Goal: Task Accomplishment & Management: Use online tool/utility

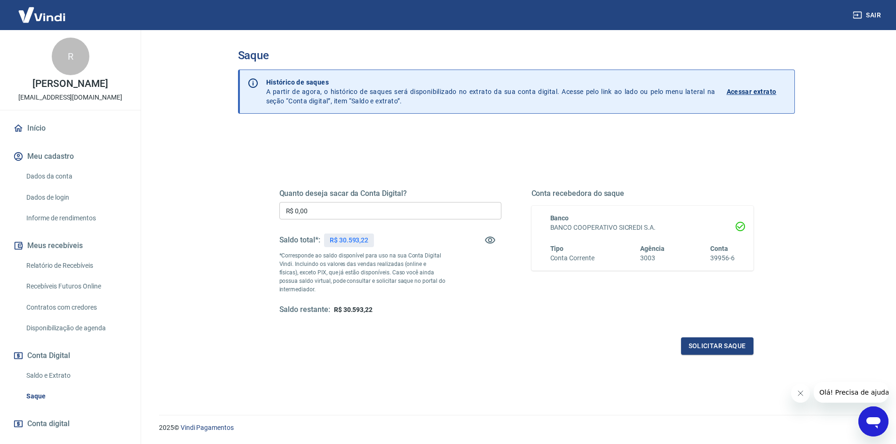
click at [382, 207] on input "R$ 0,00" at bounding box center [390, 210] width 222 height 17
type input "R$ 30.000,00"
click at [730, 352] on button "Solicitar saque" at bounding box center [717, 346] width 72 height 17
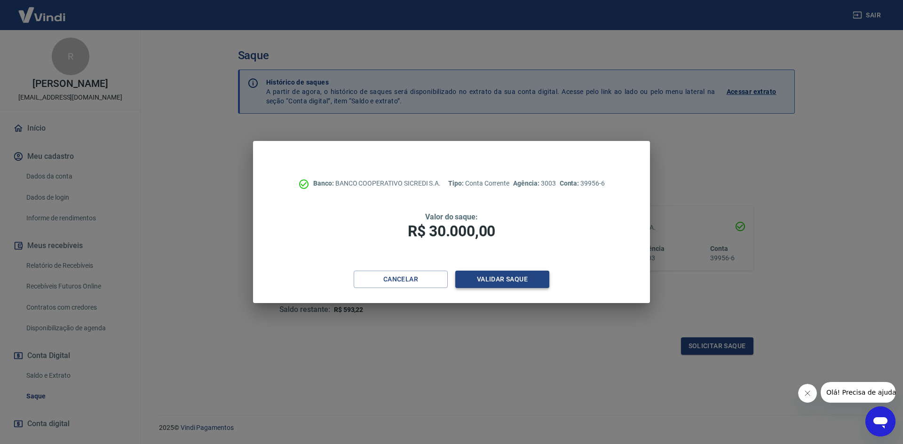
click at [507, 278] on button "Validar saque" at bounding box center [502, 279] width 94 height 17
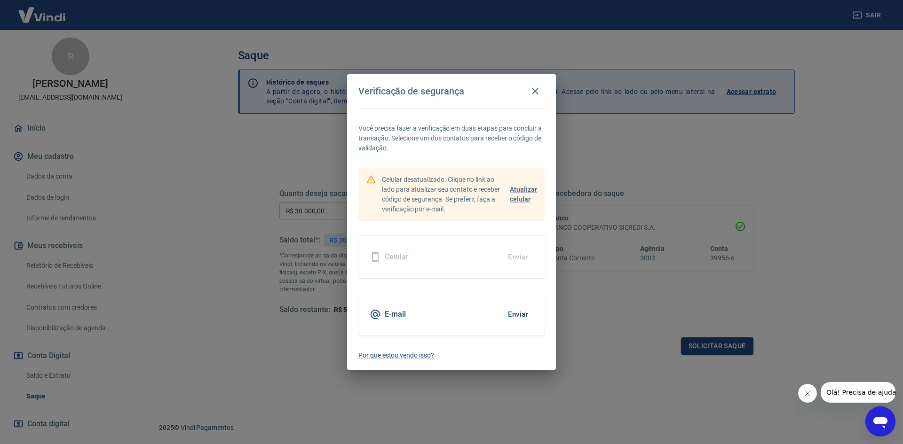
click at [516, 319] on button "Enviar" at bounding box center [518, 315] width 31 height 20
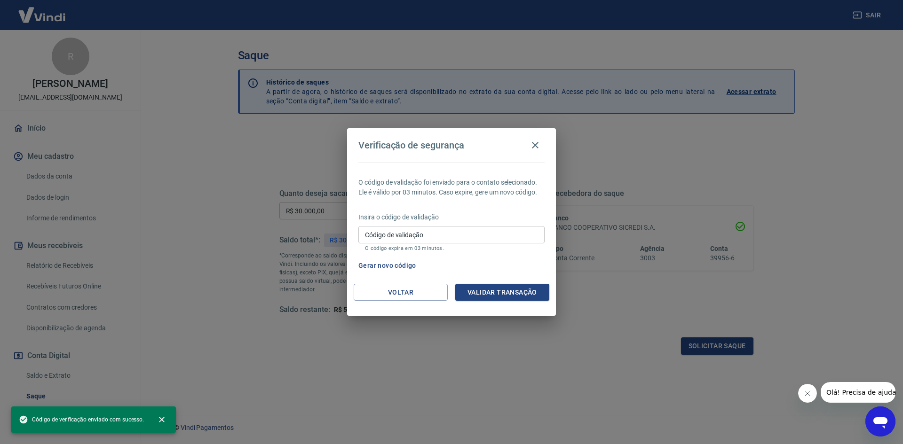
click at [426, 235] on input "Código de validação" at bounding box center [451, 234] width 186 height 17
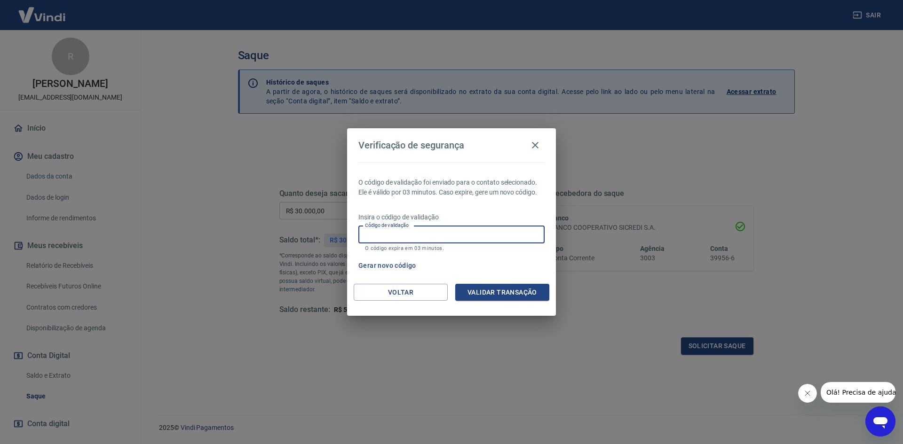
paste input "524595"
type input "524595"
click at [489, 285] on button "Validar transação" at bounding box center [502, 292] width 94 height 17
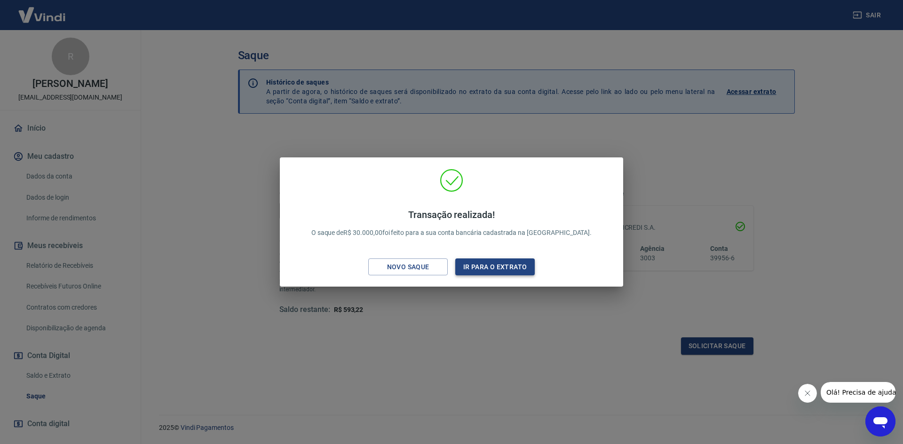
click at [483, 267] on button "Ir para o extrato" at bounding box center [494, 267] width 79 height 17
